Goal: Transaction & Acquisition: Purchase product/service

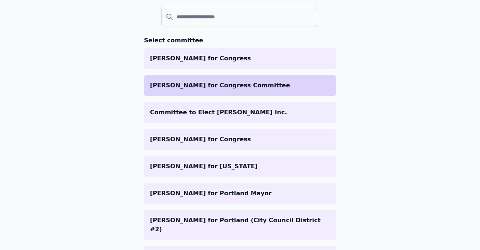
scroll to position [87, 0]
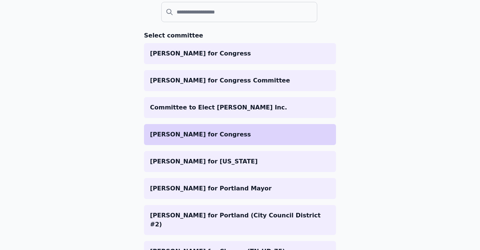
click at [216, 136] on p "[PERSON_NAME] for Congress" at bounding box center [240, 134] width 180 height 9
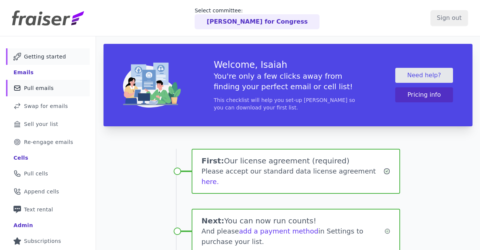
click at [39, 91] on span "Pull emails" at bounding box center [39, 87] width 30 height 7
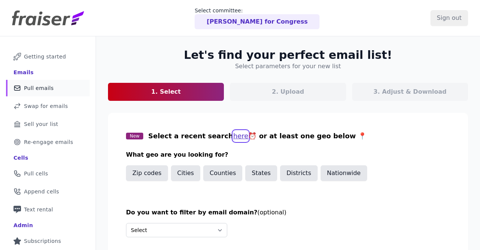
click at [233, 136] on button "here" at bounding box center [240, 136] width 15 height 10
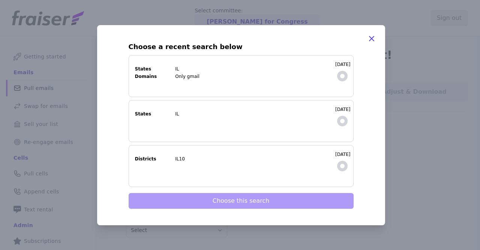
click at [344, 73] on span at bounding box center [342, 76] width 10 height 10
click at [345, 69] on label "8/4/2025 States IL Domains Only gmail" at bounding box center [241, 76] width 225 height 42
click at [0, 0] on input "8/4/2025 States IL Domains Only gmail" at bounding box center [0, 0] width 0 height 0
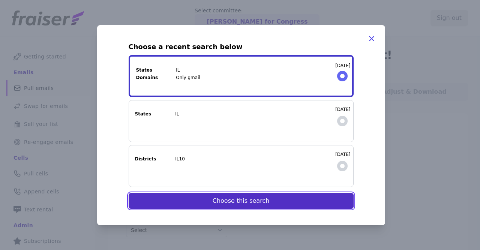
click at [273, 202] on button "Choose this search" at bounding box center [241, 201] width 225 height 16
select select "Include"
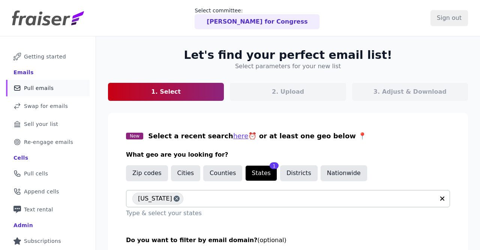
scroll to position [92, 0]
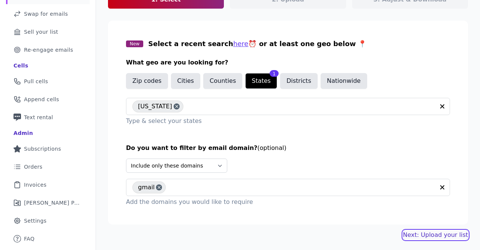
click at [429, 232] on link "Next: Upload your list" at bounding box center [435, 235] width 65 height 9
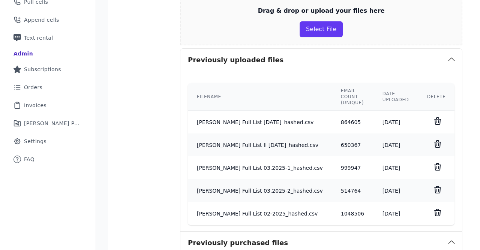
scroll to position [174, 0]
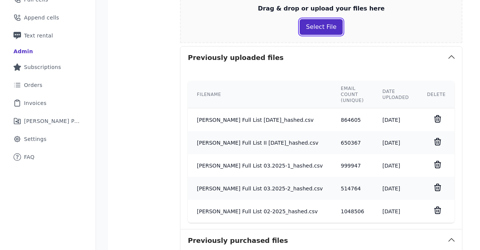
click at [318, 31] on button "Select File" at bounding box center [321, 27] width 43 height 16
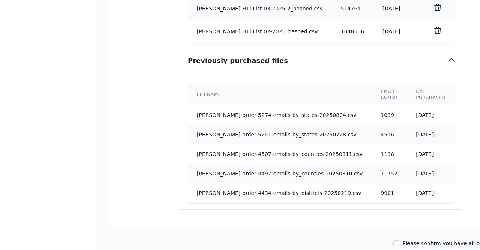
scroll to position [480, 0]
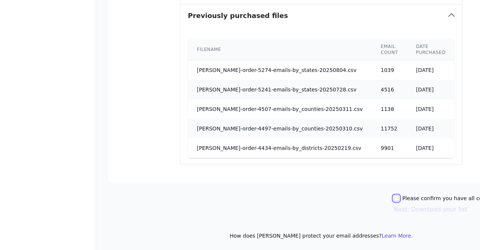
click at [393, 195] on input "Please confirm you have all correct lists uploaded." at bounding box center [396, 198] width 6 height 6
checkbox input "true"
click at [393, 208] on button "Next: Download your list" at bounding box center [430, 209] width 74 height 9
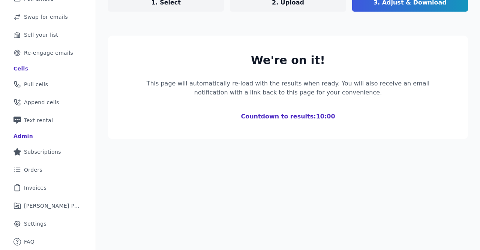
scroll to position [89, 0]
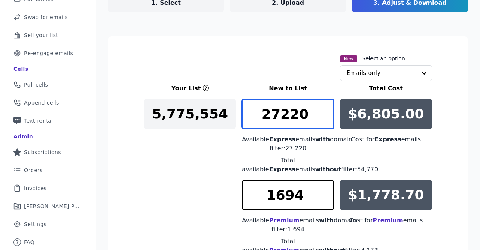
drag, startPoint x: 312, startPoint y: 111, endPoint x: 82, endPoint y: 103, distance: 229.2
click at [242, 103] on input "27220" at bounding box center [288, 114] width 92 height 30
type input "200"
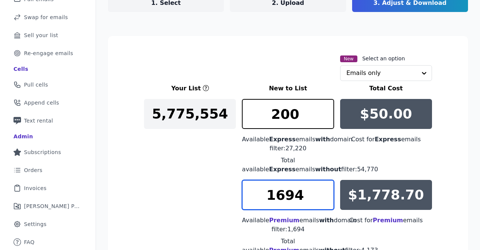
drag, startPoint x: 304, startPoint y: 197, endPoint x: 196, endPoint y: 195, distance: 107.6
click at [242, 195] on input "1694" at bounding box center [288, 195] width 92 height 30
type input "50"
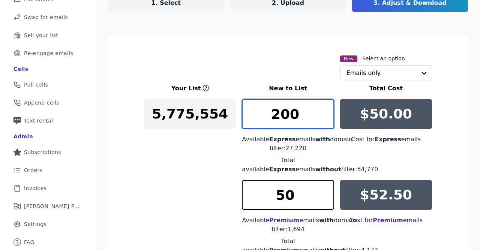
drag, startPoint x: 279, startPoint y: 113, endPoint x: 252, endPoint y: 113, distance: 27.7
click at [252, 113] on input "200" at bounding box center [288, 114] width 92 height 30
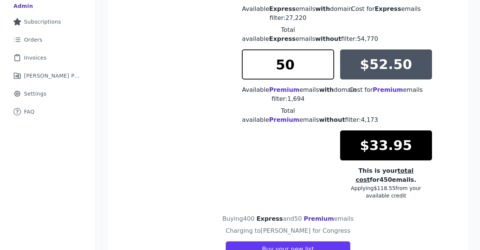
scroll to position [176, 0]
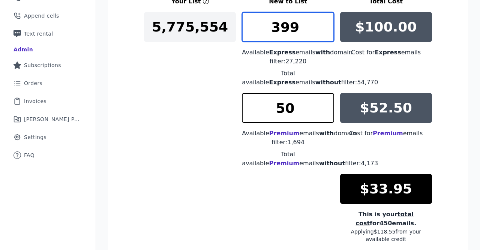
click at [328, 28] on input "399" at bounding box center [288, 27] width 92 height 30
click at [328, 28] on input "398" at bounding box center [288, 27] width 92 height 30
click at [328, 28] on input "397" at bounding box center [288, 27] width 92 height 30
type input "396"
click at [328, 28] on input "396" at bounding box center [288, 27] width 92 height 30
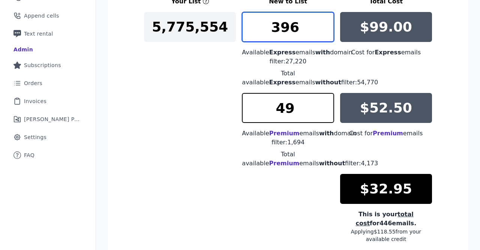
click at [325, 108] on input "49" at bounding box center [288, 108] width 92 height 30
click at [325, 108] on input "48" at bounding box center [288, 108] width 92 height 30
click at [325, 108] on input "47" at bounding box center [288, 108] width 92 height 30
type input "46"
click at [325, 108] on input "46" at bounding box center [288, 108] width 92 height 30
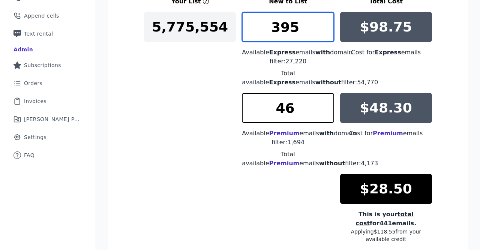
click at [324, 29] on input "395" at bounding box center [288, 27] width 92 height 30
click at [324, 29] on input "394" at bounding box center [288, 27] width 92 height 30
click at [324, 29] on input "393" at bounding box center [288, 27] width 92 height 30
click at [324, 29] on input "392" at bounding box center [288, 27] width 92 height 30
click at [324, 29] on input "391" at bounding box center [288, 27] width 92 height 30
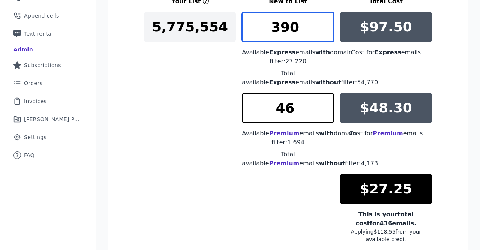
click at [324, 29] on input "390" at bounding box center [288, 27] width 92 height 30
click at [324, 29] on input "389" at bounding box center [288, 27] width 92 height 30
click at [324, 29] on input "388" at bounding box center [288, 27] width 92 height 30
click at [324, 29] on input "387" at bounding box center [288, 27] width 92 height 30
click at [324, 29] on input "386" at bounding box center [288, 27] width 92 height 30
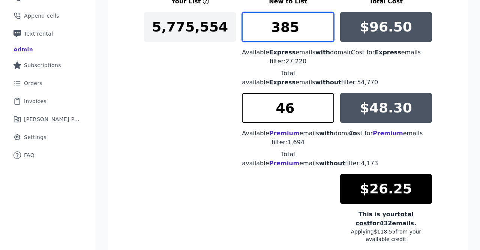
click at [324, 29] on input "385" at bounding box center [288, 27] width 92 height 30
click at [324, 29] on input "384" at bounding box center [288, 27] width 92 height 30
click at [324, 29] on input "383" at bounding box center [288, 27] width 92 height 30
click at [324, 29] on input "382" at bounding box center [288, 27] width 92 height 30
click at [324, 29] on input "381" at bounding box center [288, 27] width 92 height 30
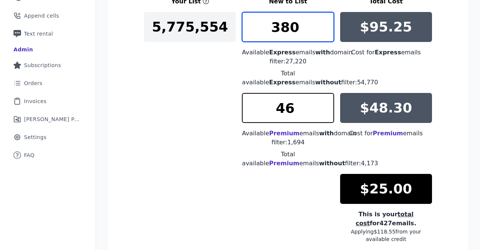
click at [324, 29] on input "380" at bounding box center [288, 27] width 92 height 30
click at [324, 29] on input "379" at bounding box center [288, 27] width 92 height 30
click at [324, 29] on input "378" at bounding box center [288, 27] width 92 height 30
click at [324, 29] on input "377" at bounding box center [288, 27] width 92 height 30
click at [324, 29] on input "376" at bounding box center [288, 27] width 92 height 30
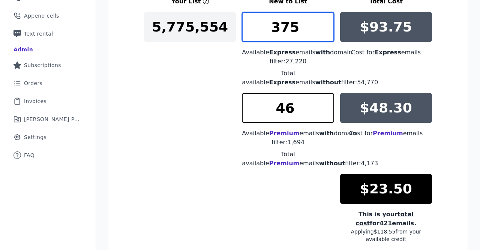
click at [324, 29] on input "375" at bounding box center [288, 27] width 92 height 30
click at [324, 29] on input "374" at bounding box center [288, 27] width 92 height 30
click at [324, 29] on input "373" at bounding box center [288, 27] width 92 height 30
click at [324, 29] on input "372" at bounding box center [288, 27] width 92 height 30
click at [324, 29] on input "371" at bounding box center [288, 27] width 92 height 30
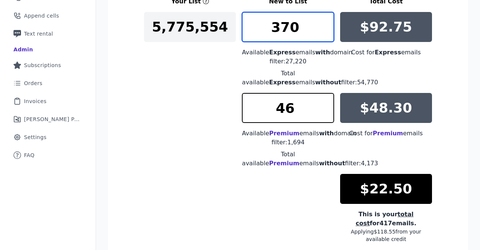
click at [324, 29] on input "370" at bounding box center [288, 27] width 92 height 30
click at [324, 29] on input "369" at bounding box center [288, 27] width 92 height 30
click at [324, 29] on input "368" at bounding box center [288, 27] width 92 height 30
click at [324, 29] on input "367" at bounding box center [288, 27] width 92 height 30
click at [324, 29] on input "366" at bounding box center [288, 27] width 92 height 30
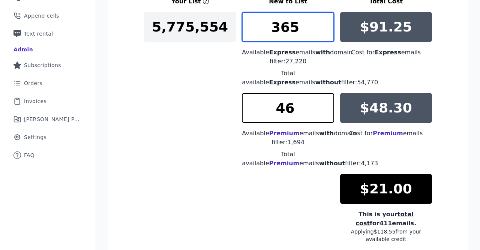
click at [324, 29] on input "365" at bounding box center [288, 27] width 92 height 30
click at [324, 29] on input "364" at bounding box center [288, 27] width 92 height 30
click at [324, 29] on input "363" at bounding box center [288, 27] width 92 height 30
click at [324, 29] on input "362" at bounding box center [288, 27] width 92 height 30
click at [324, 29] on input "361" at bounding box center [288, 27] width 92 height 30
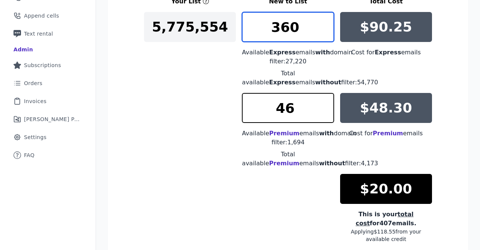
click at [324, 29] on input "360" at bounding box center [288, 27] width 92 height 30
type input "336"
click at [324, 29] on input "336" at bounding box center [288, 27] width 92 height 30
click at [325, 106] on input "47" at bounding box center [288, 108] width 92 height 30
click at [325, 106] on input "48" at bounding box center [288, 108] width 92 height 30
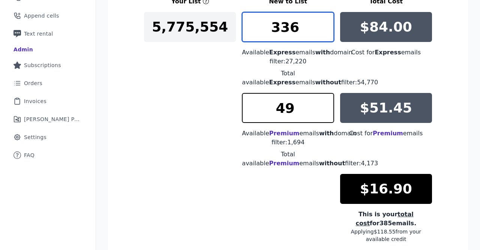
click at [325, 106] on input "49" at bounding box center [288, 108] width 92 height 30
click at [325, 106] on input "50" at bounding box center [288, 108] width 92 height 30
click at [324, 109] on input "49" at bounding box center [288, 108] width 92 height 30
click at [324, 109] on input "48" at bounding box center [288, 108] width 92 height 30
click at [324, 109] on input "47" at bounding box center [288, 108] width 92 height 30
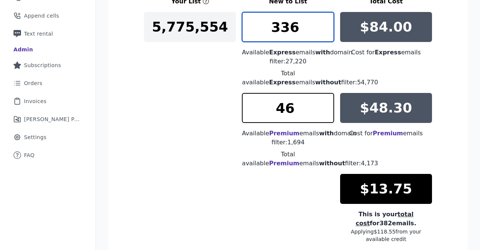
type input "46"
click at [324, 109] on input "46" at bounding box center [288, 108] width 92 height 30
click at [328, 29] on input "322" at bounding box center [288, 27] width 92 height 30
click at [328, 29] on input "306" at bounding box center [288, 27] width 92 height 30
click at [328, 29] on input "305" at bounding box center [288, 27] width 92 height 30
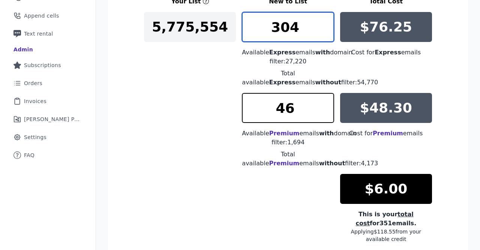
click at [328, 29] on input "304" at bounding box center [288, 27] width 92 height 30
click at [328, 29] on input "303" at bounding box center [288, 27] width 92 height 30
click at [328, 29] on input "302" at bounding box center [288, 27] width 92 height 30
click at [328, 29] on input "301" at bounding box center [288, 27] width 92 height 30
click at [328, 29] on input "300" at bounding box center [288, 27] width 92 height 30
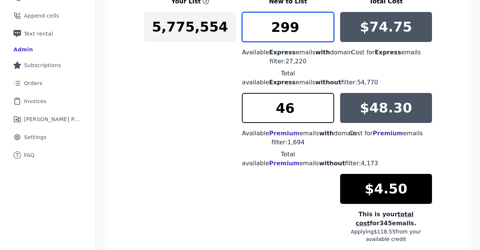
click at [328, 29] on input "299" at bounding box center [288, 27] width 92 height 30
click at [328, 29] on input "298" at bounding box center [288, 27] width 92 height 30
click at [328, 29] on input "297" at bounding box center [288, 27] width 92 height 30
click at [328, 29] on input "296" at bounding box center [288, 27] width 92 height 30
click at [328, 29] on input "295" at bounding box center [288, 27] width 92 height 30
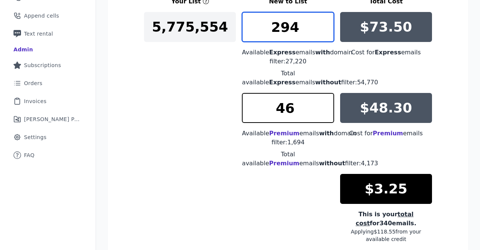
click at [328, 29] on input "294" at bounding box center [288, 27] width 92 height 30
click at [328, 29] on input "293" at bounding box center [288, 27] width 92 height 30
click at [328, 29] on input "292" at bounding box center [288, 27] width 92 height 30
click at [328, 29] on input "291" at bounding box center [288, 27] width 92 height 30
click at [328, 29] on input "290" at bounding box center [288, 27] width 92 height 30
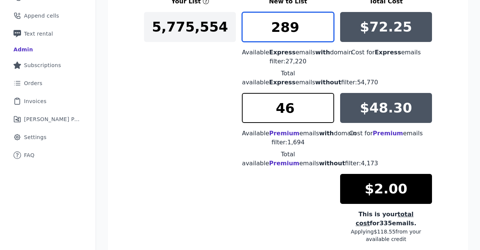
click at [328, 29] on input "289" at bounding box center [288, 27] width 92 height 30
click at [328, 29] on input "288" at bounding box center [288, 27] width 92 height 30
click at [328, 29] on input "287" at bounding box center [288, 27] width 92 height 30
click at [328, 29] on input "286" at bounding box center [288, 27] width 92 height 30
click at [328, 29] on input "285" at bounding box center [288, 27] width 92 height 30
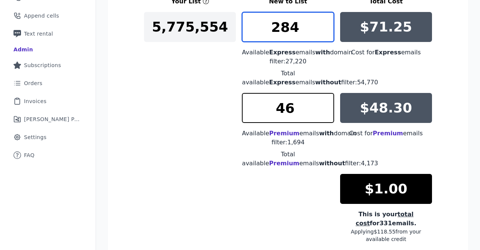
click at [328, 29] on input "284" at bounding box center [288, 27] width 92 height 30
click at [328, 29] on input "283" at bounding box center [288, 27] width 92 height 30
click at [328, 29] on input "282" at bounding box center [288, 27] width 92 height 30
click at [328, 29] on input "281" at bounding box center [288, 27] width 92 height 30
click at [327, 27] on input "282" at bounding box center [288, 27] width 92 height 30
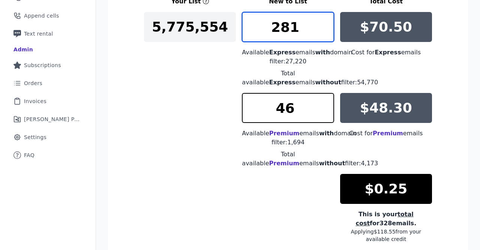
type input "281"
click at [327, 28] on input "281" at bounding box center [288, 27] width 92 height 30
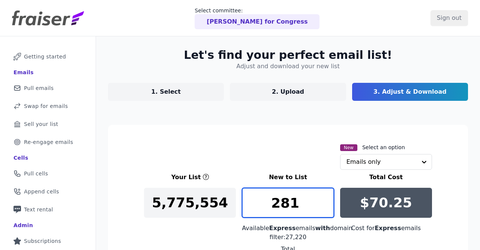
scroll to position [256, 0]
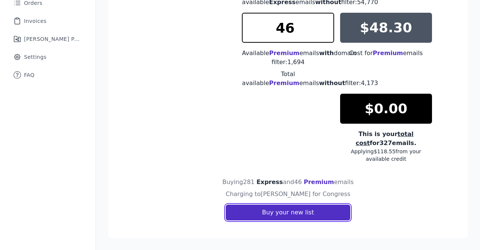
click at [330, 214] on button "Buy your new list" at bounding box center [288, 213] width 124 height 16
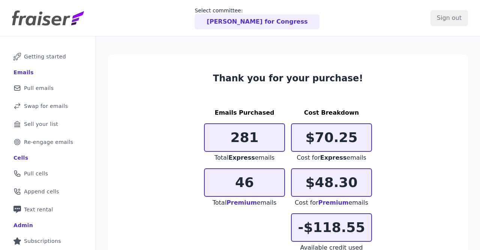
scroll to position [128, 0]
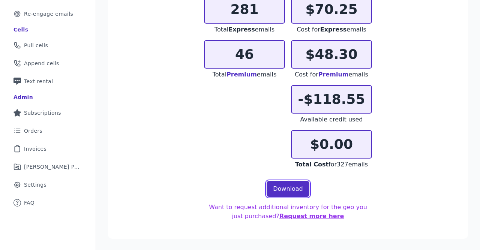
click at [290, 194] on link "Download" at bounding box center [288, 189] width 43 height 16
